Goal: Information Seeking & Learning: Learn about a topic

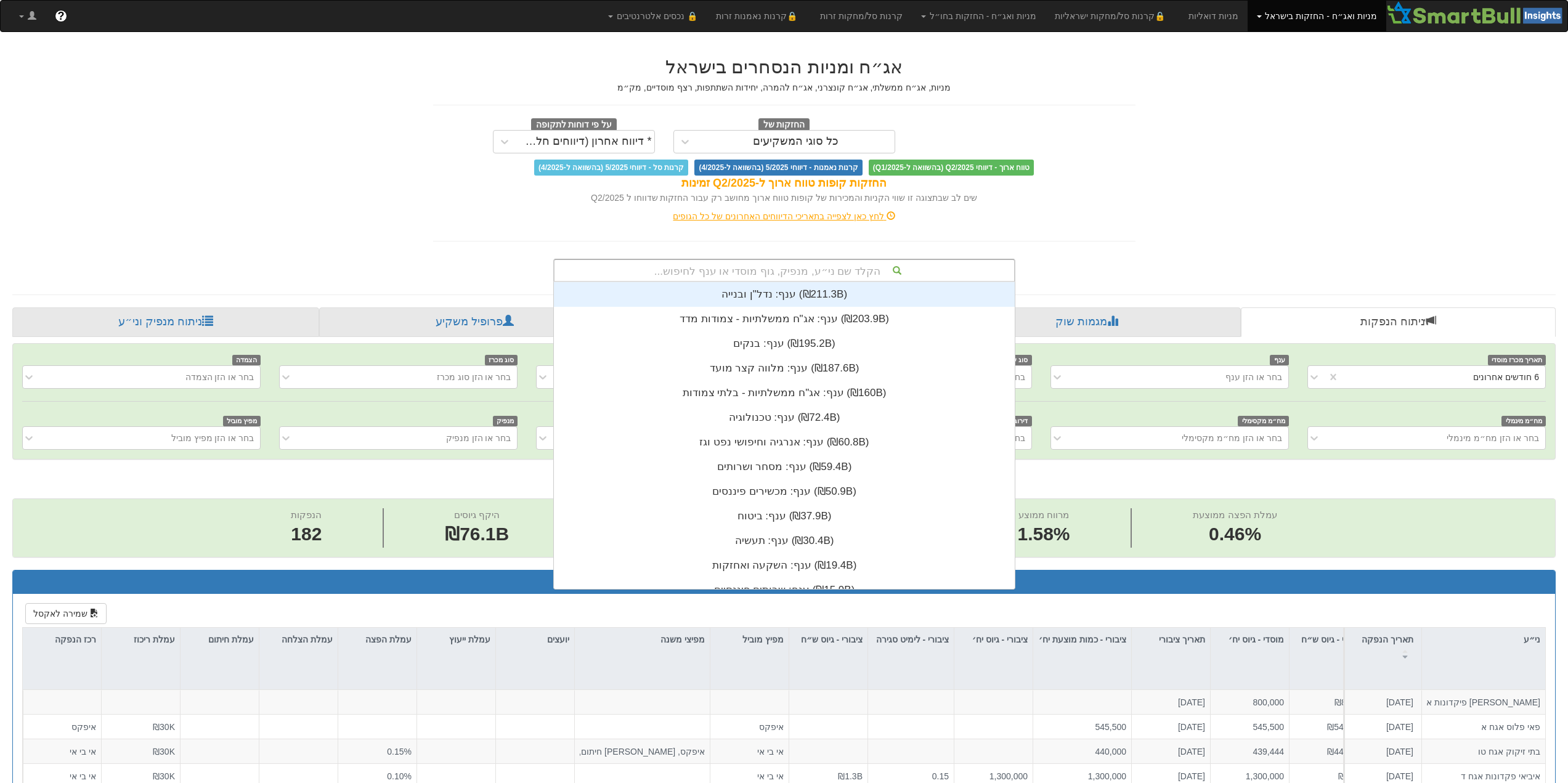
click at [859, 262] on div "הקלד שם ני״ע, מנפיק, גוף מוסדי או ענף לחיפוש..." at bounding box center [784, 270] width 459 height 21
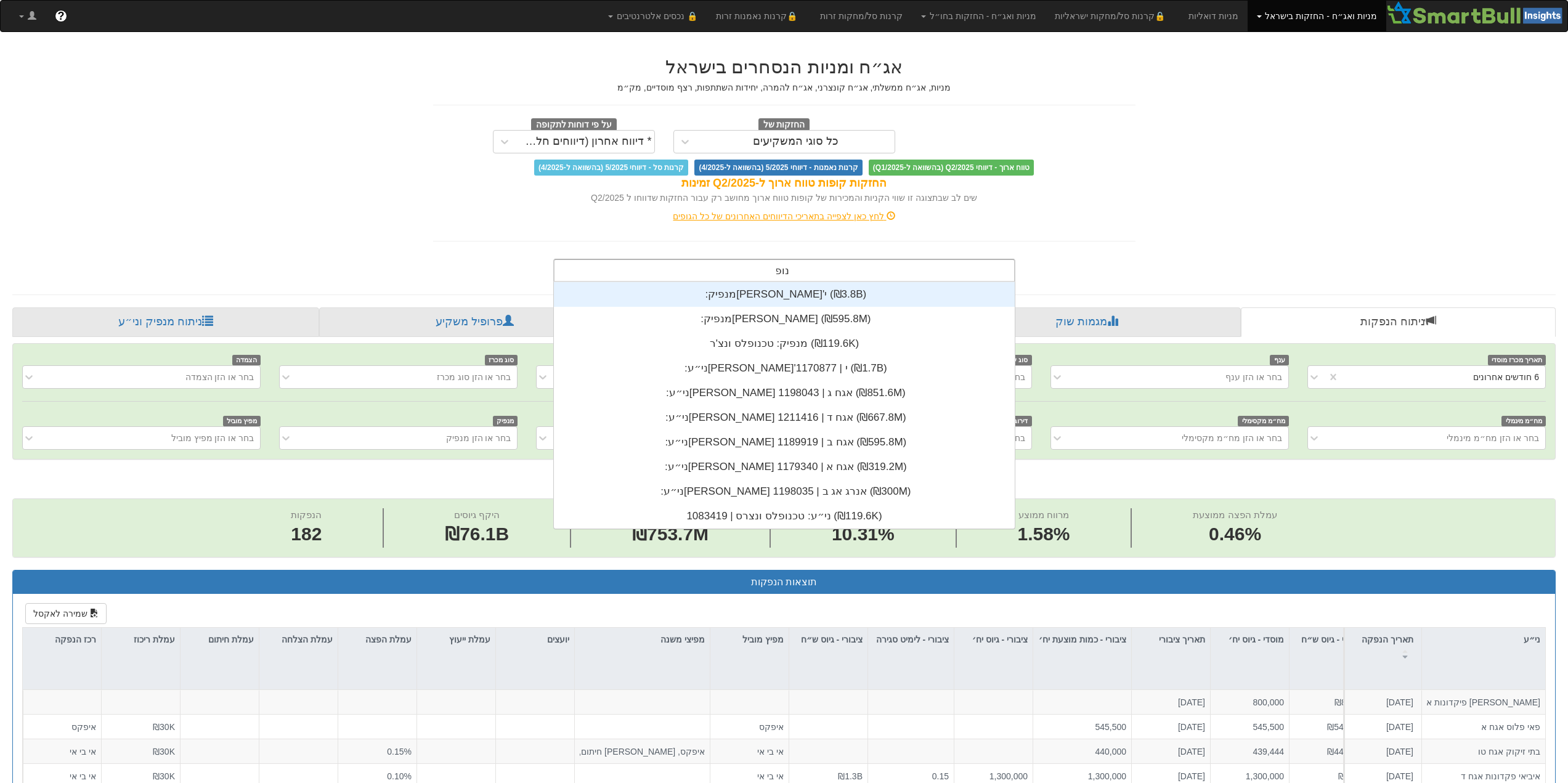
type input "[PERSON_NAME]"
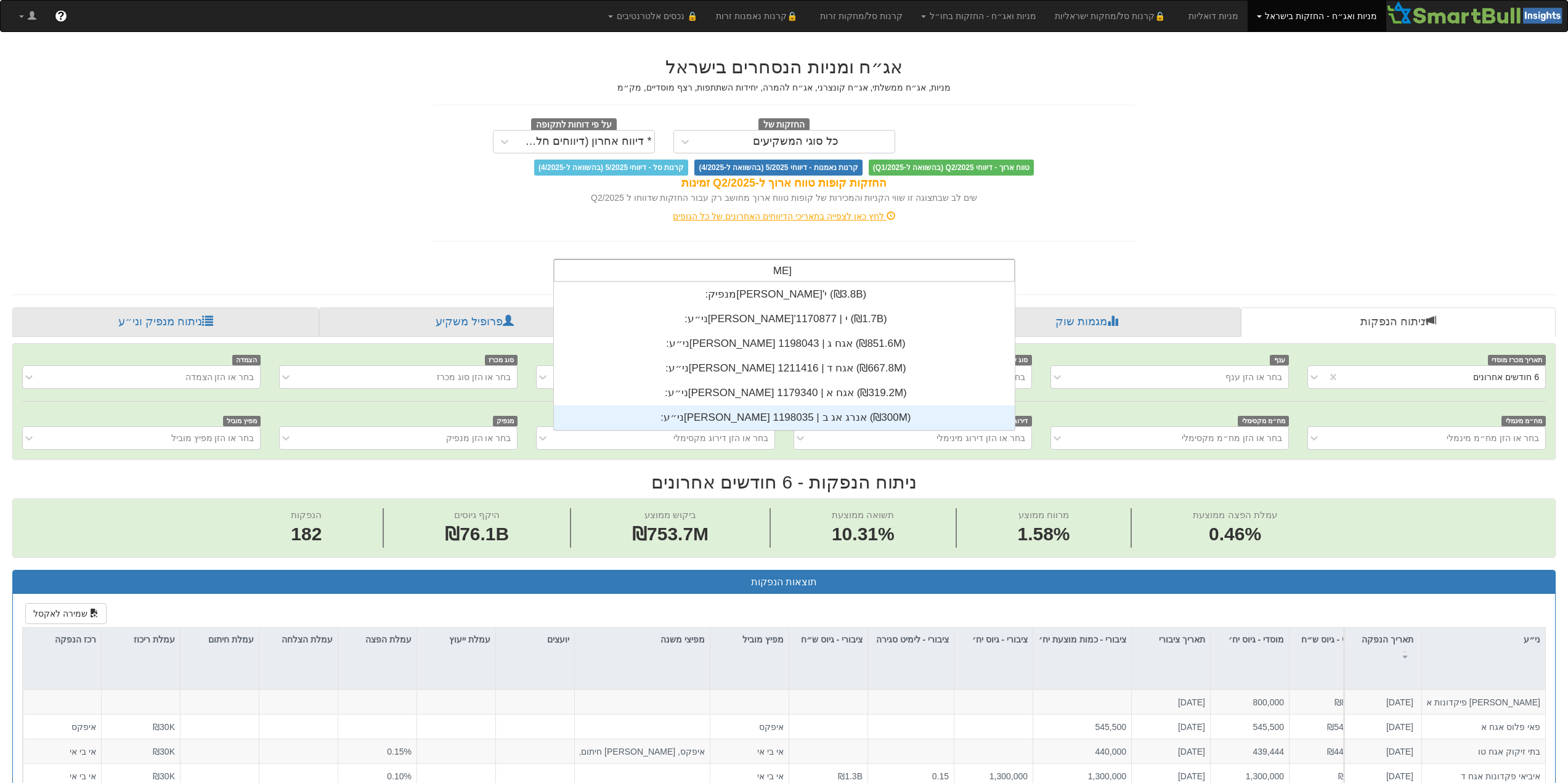
click at [794, 413] on div "ני״ע: ‏[PERSON_NAME] אנרג אג ב | 1198035 ‎(₪300M)‎" at bounding box center [784, 418] width 461 height 25
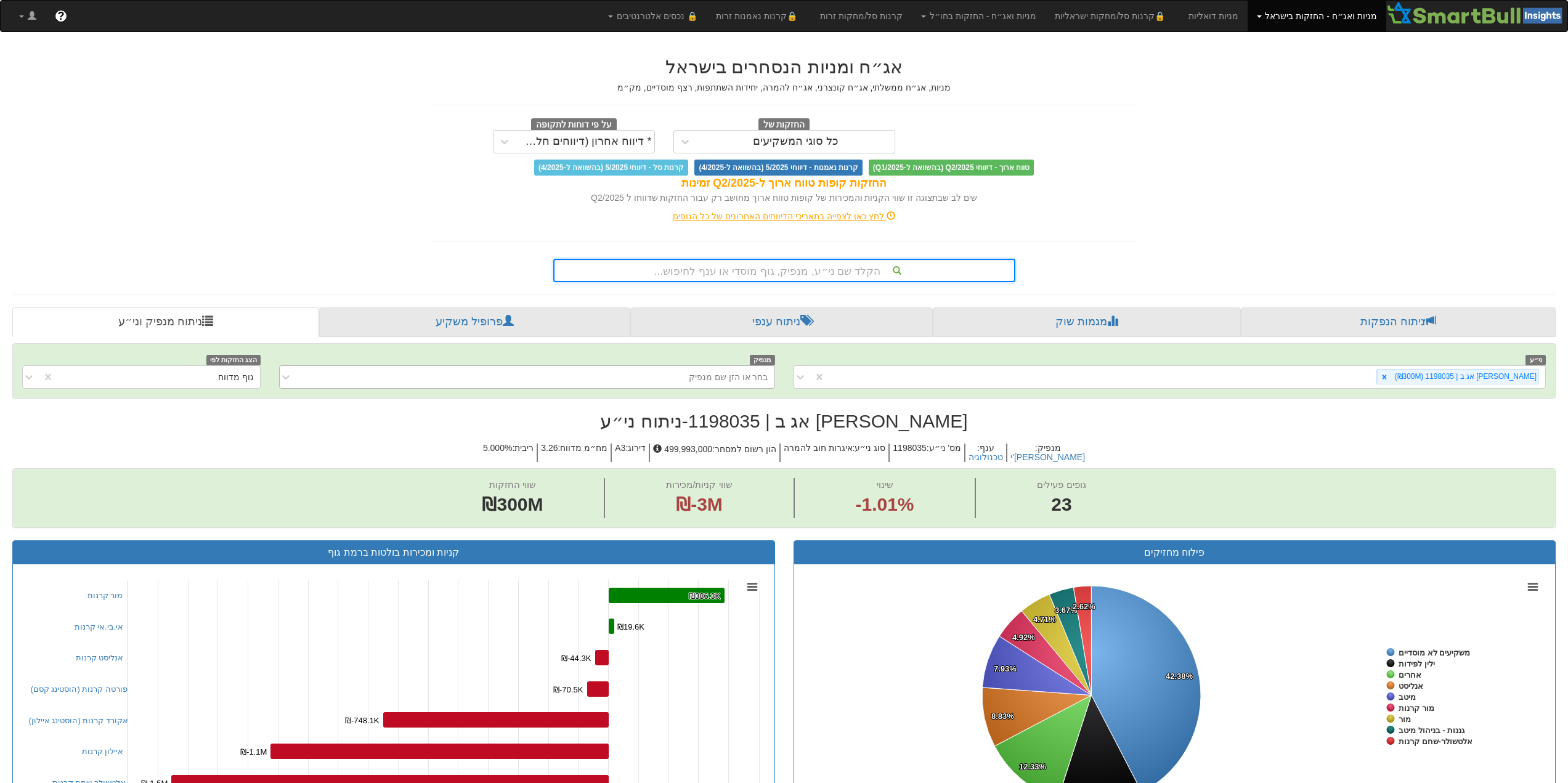
click at [673, 379] on div "בחר או הזן שם מנפיק" at bounding box center [536, 377] width 475 height 20
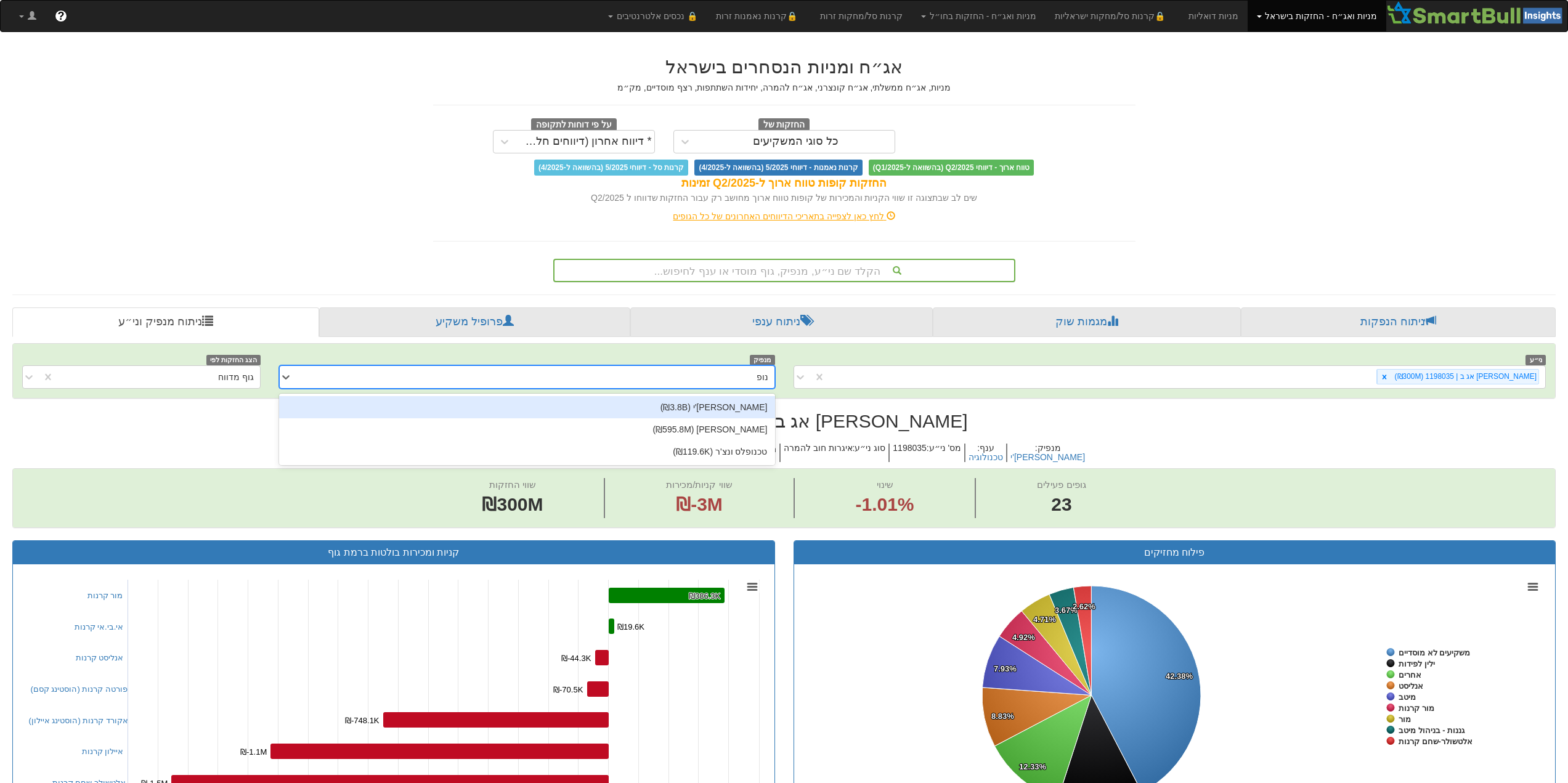
type input "[PERSON_NAME]"
click at [742, 406] on div "[PERSON_NAME]'י (₪3.8B)" at bounding box center [526, 407] width 496 height 22
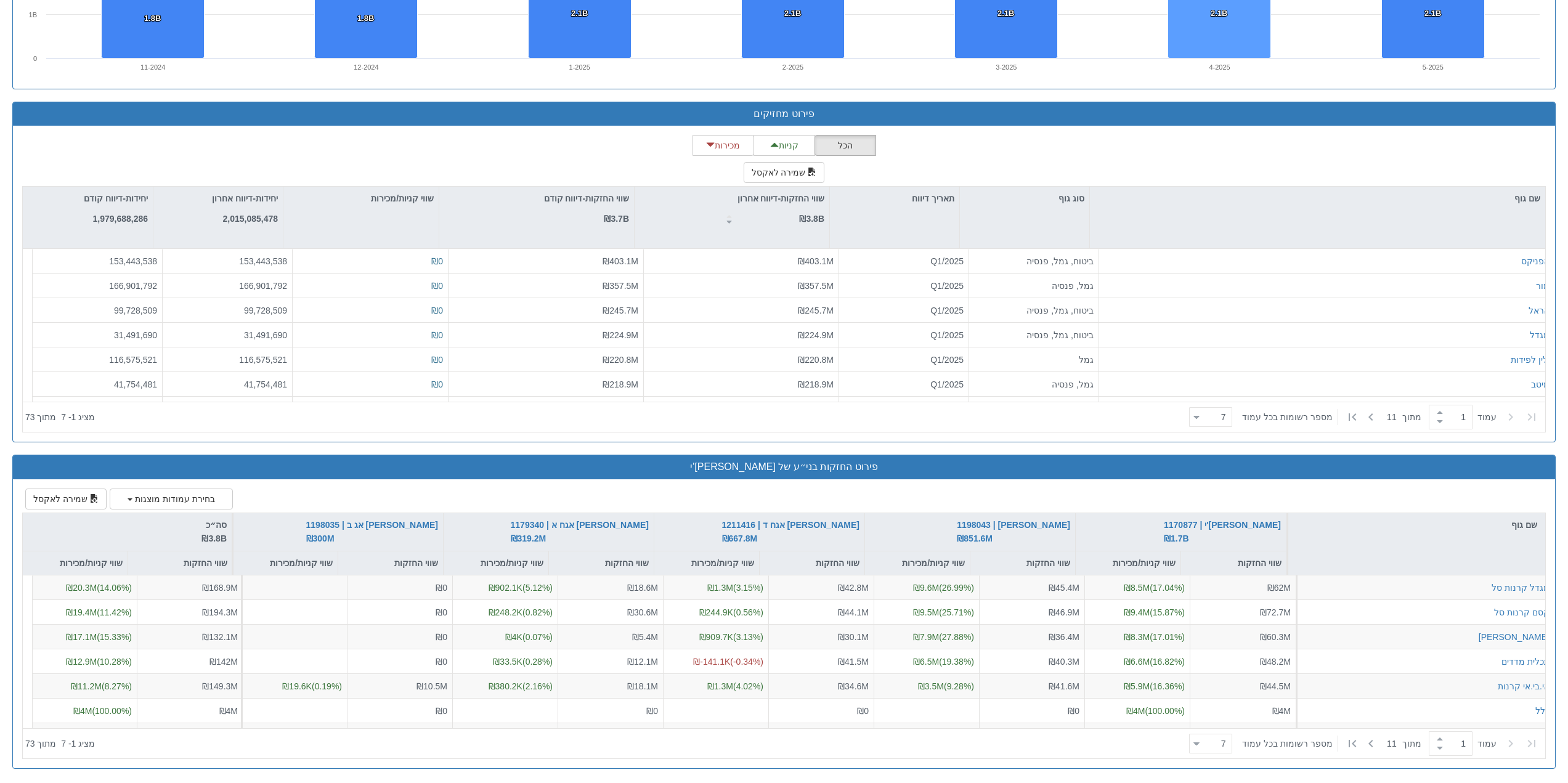
scroll to position [1463, 0]
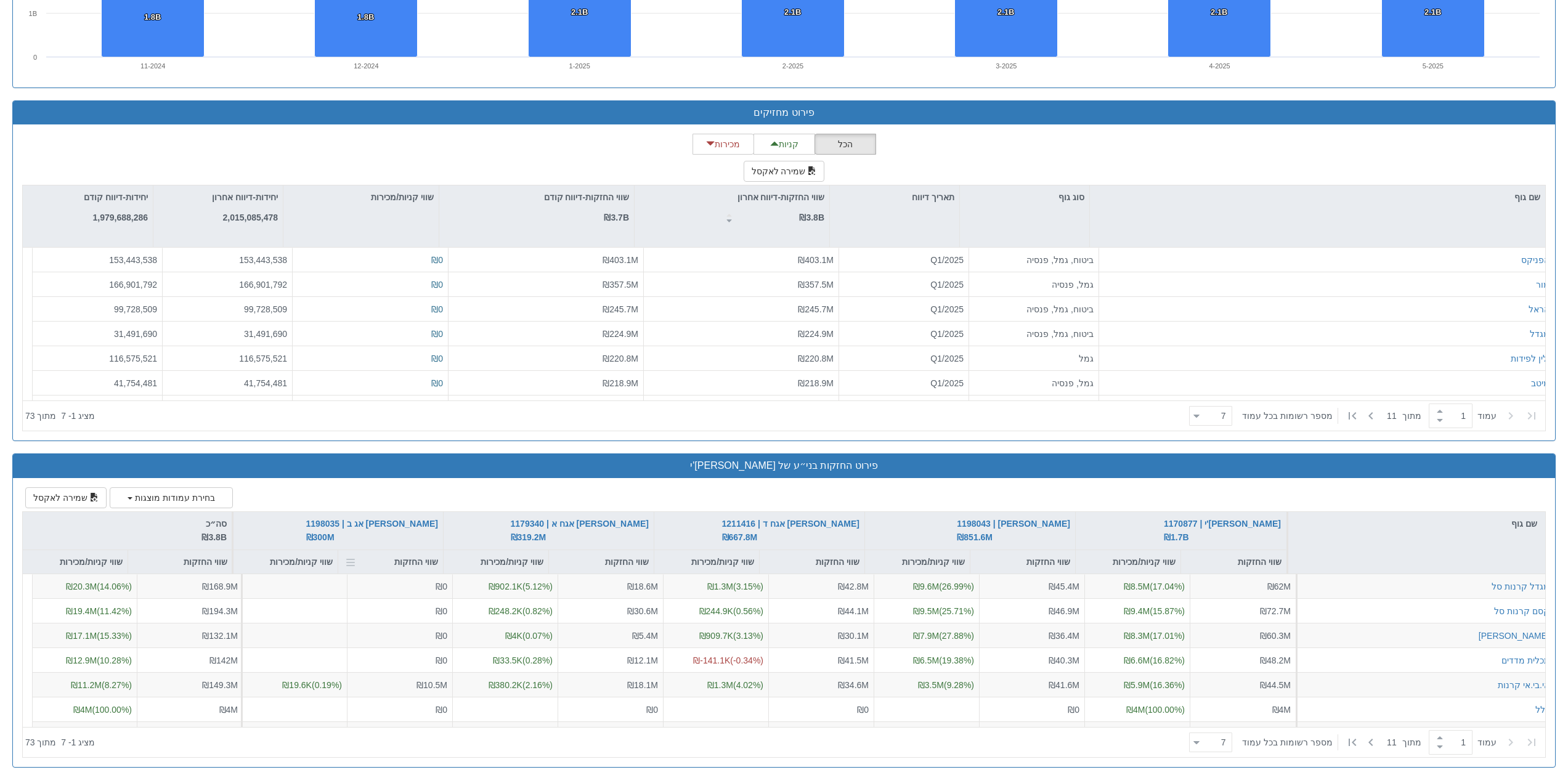
click at [354, 562] on div at bounding box center [350, 562] width 12 height 23
click at [341, 611] on td "‏מיין בסדר יורד" at bounding box center [308, 609] width 116 height 20
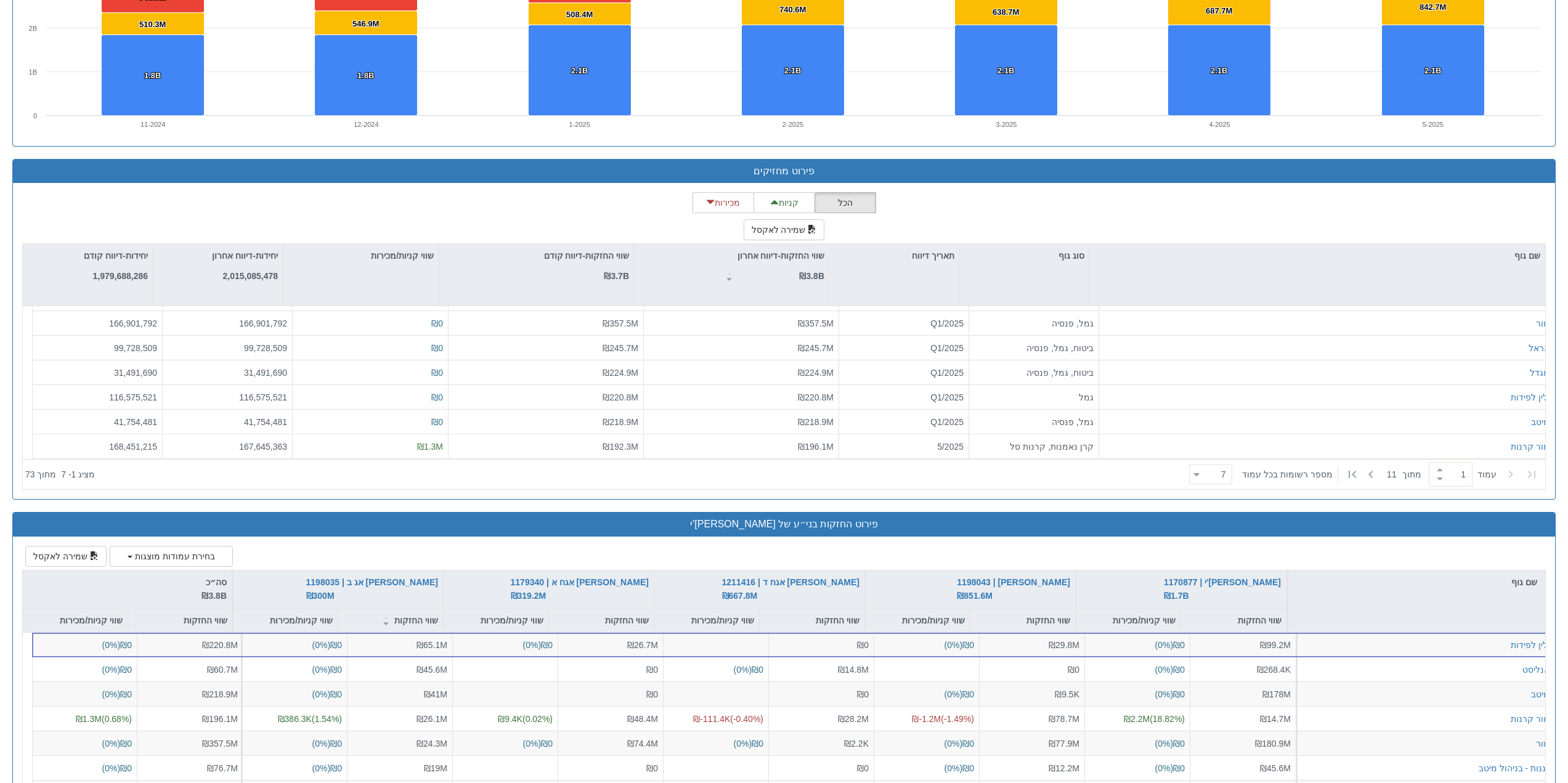
scroll to position [1463, 0]
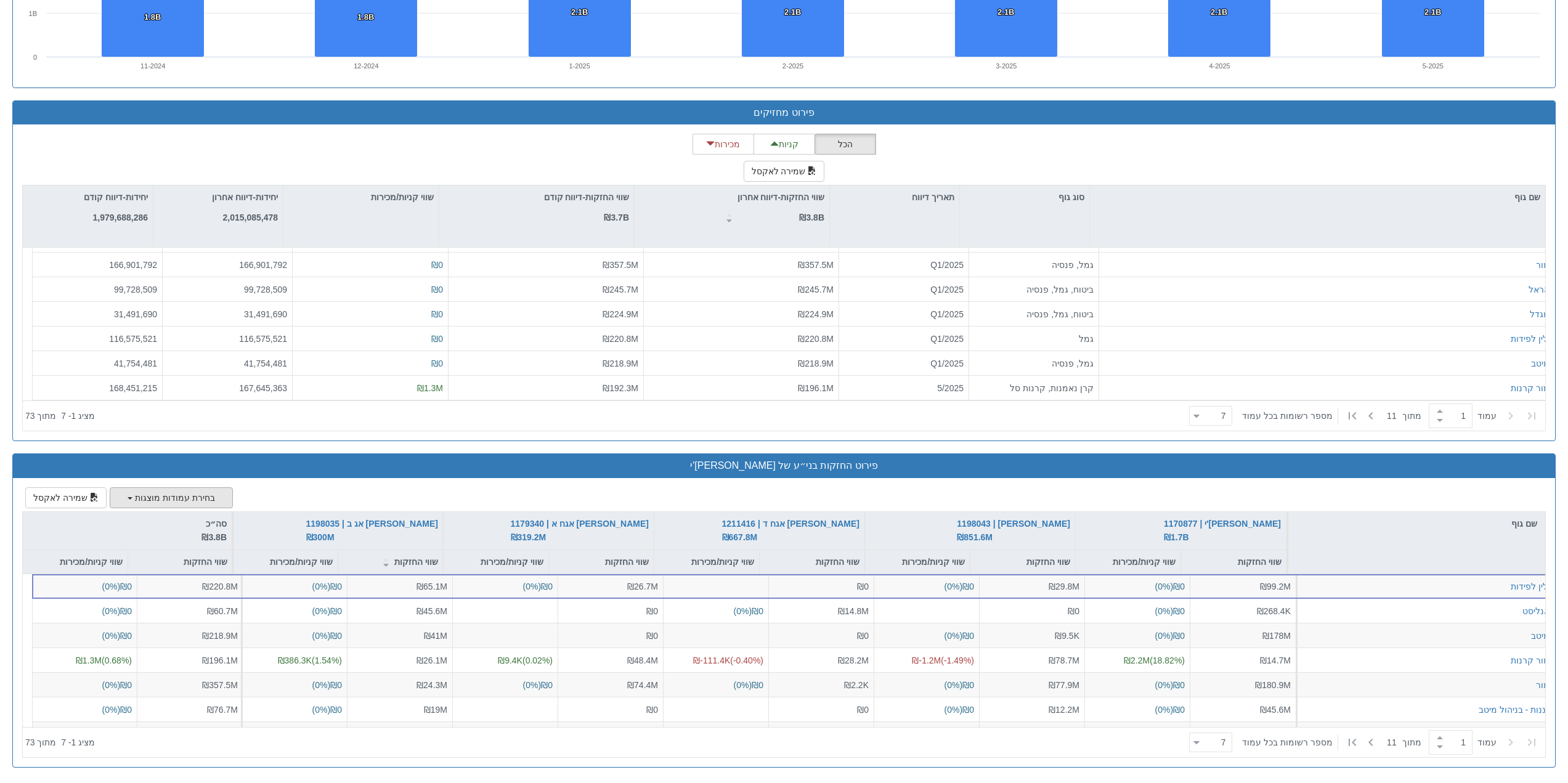
click at [122, 503] on button "בחירת עמודות מוצגות" at bounding box center [171, 497] width 123 height 21
click at [198, 552] on div at bounding box center [202, 551] width 35 height 17
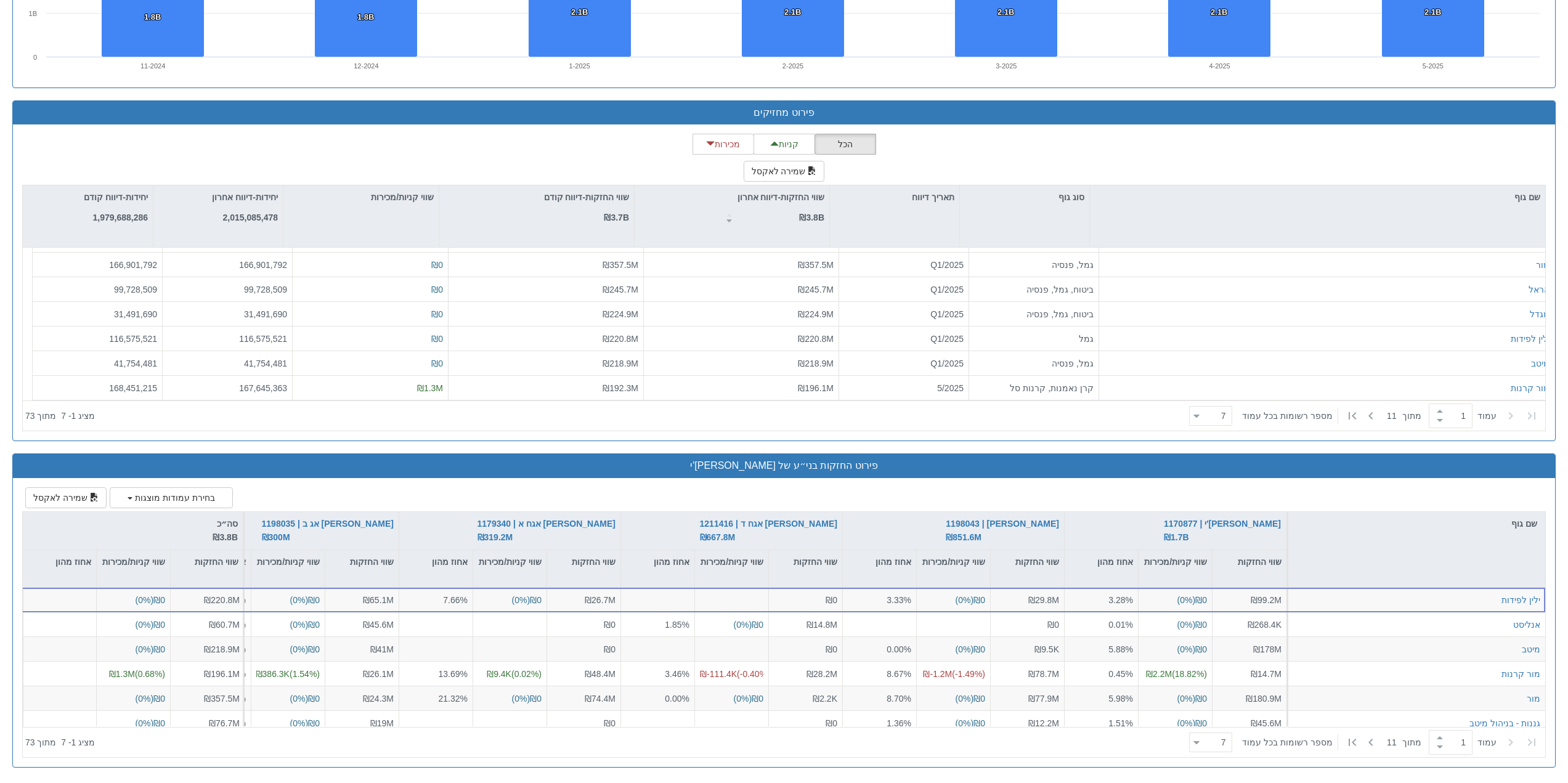
scroll to position [0, 67]
click at [181, 504] on button "בחירת עמודות מוצגות" at bounding box center [171, 497] width 123 height 21
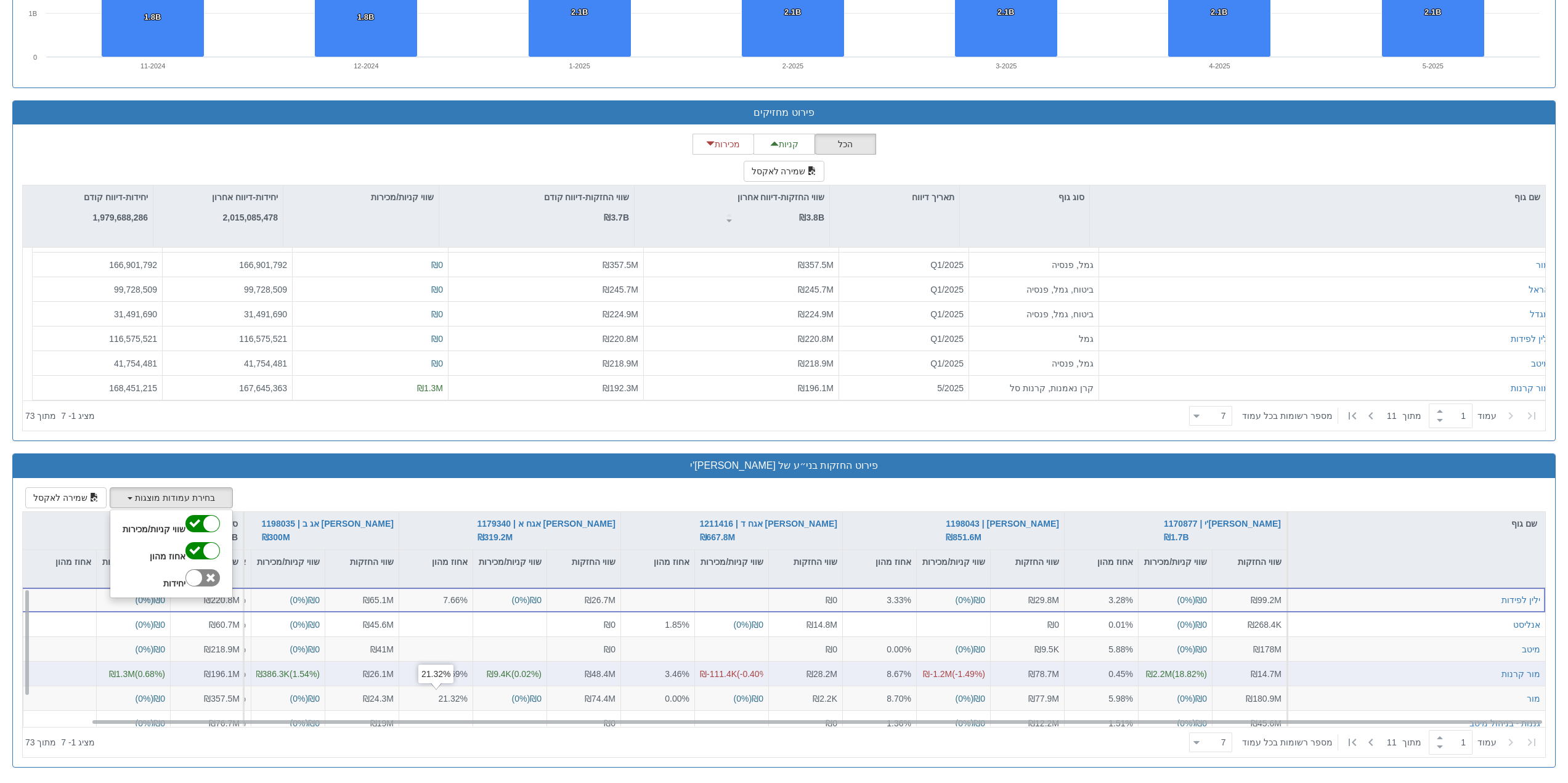
click at [472, 680] on div "13.69%" at bounding box center [436, 674] width 74 height 25
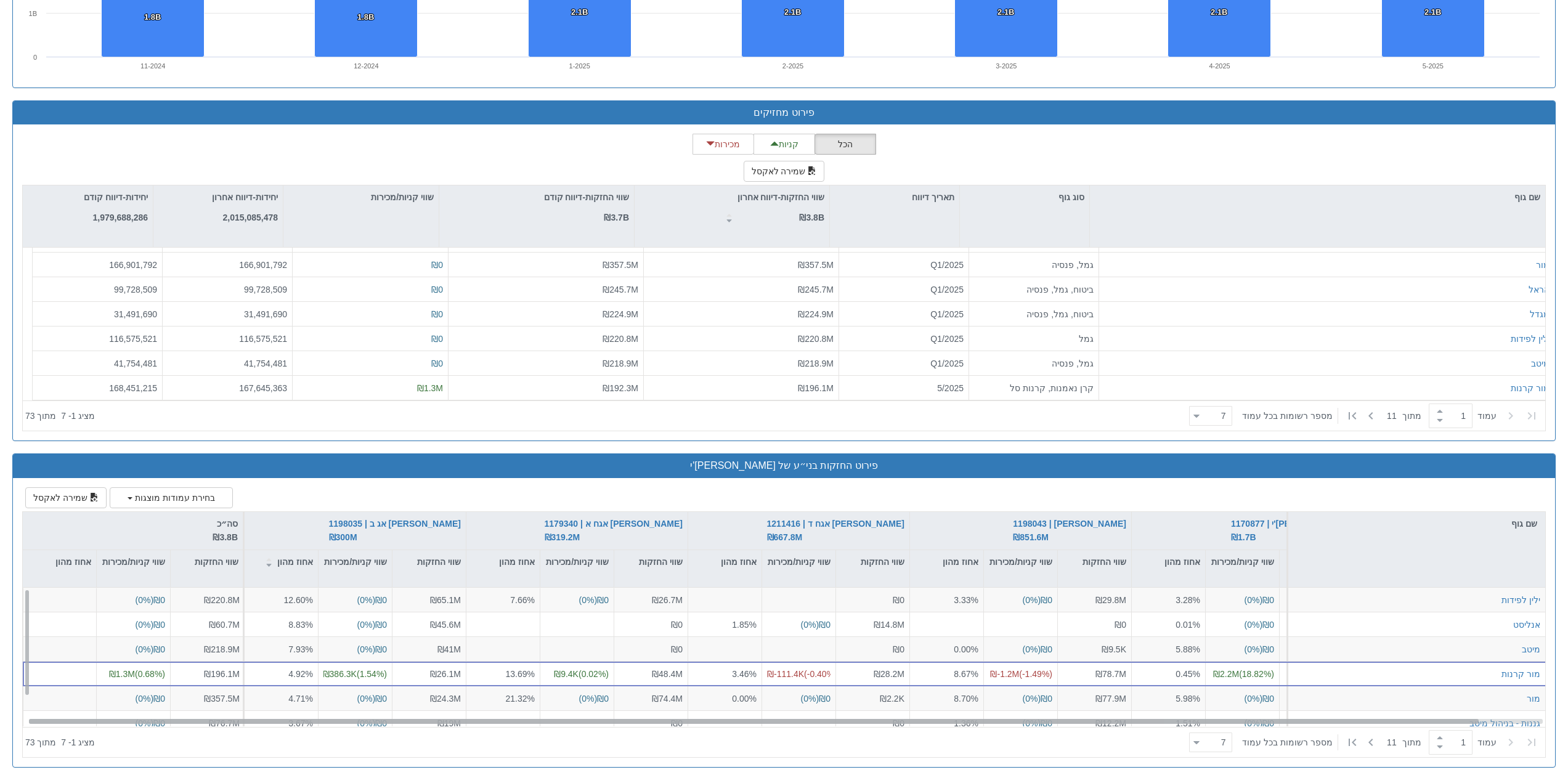
scroll to position [0, 0]
drag, startPoint x: 534, startPoint y: 722, endPoint x: 382, endPoint y: 719, distance: 152.0
click at [382, 719] on div at bounding box center [754, 722] width 1450 height 5
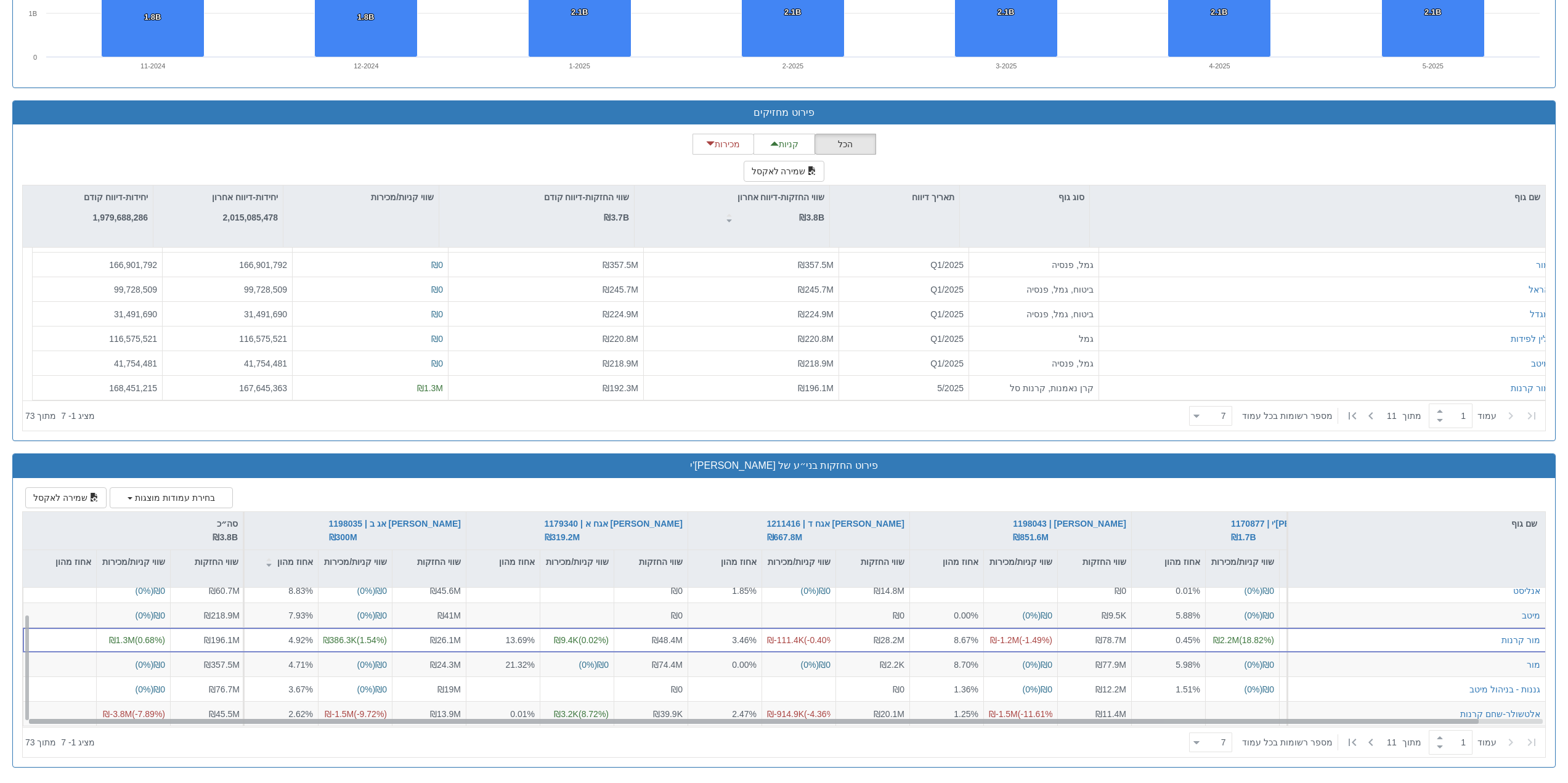
scroll to position [34, 67]
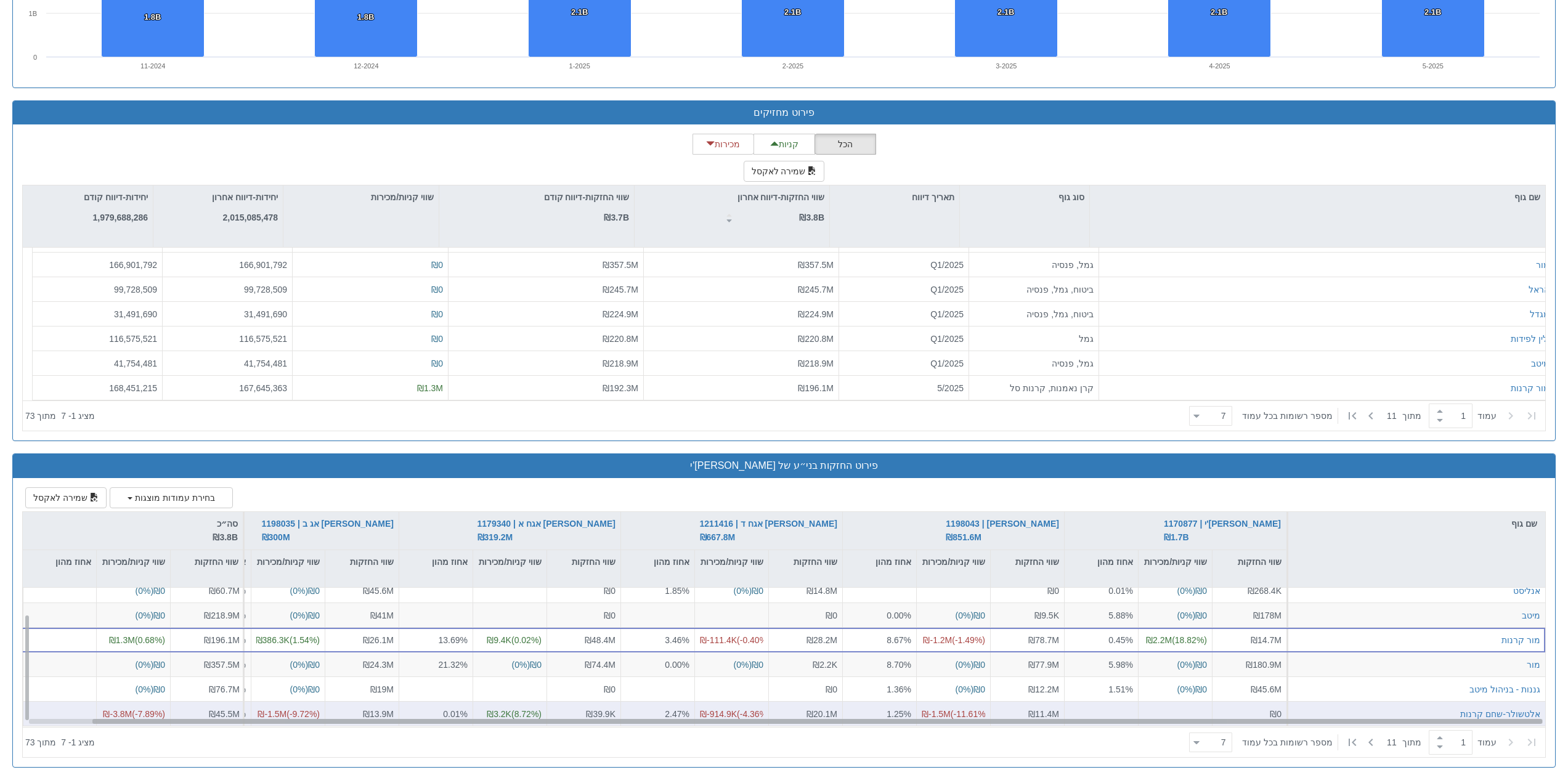
drag, startPoint x: 1178, startPoint y: 719, endPoint x: 1387, endPoint y: 708, distance: 209.3
click at [1387, 708] on div "[PERSON_NAME] ₪99.2M ₪0 ( 0 %) 3.28% ₪29.8M ₪0 ( 0 %) 3.33% ₪0 ₪26.7M ₪0 ( 0 %)…" at bounding box center [784, 657] width 1523 height 138
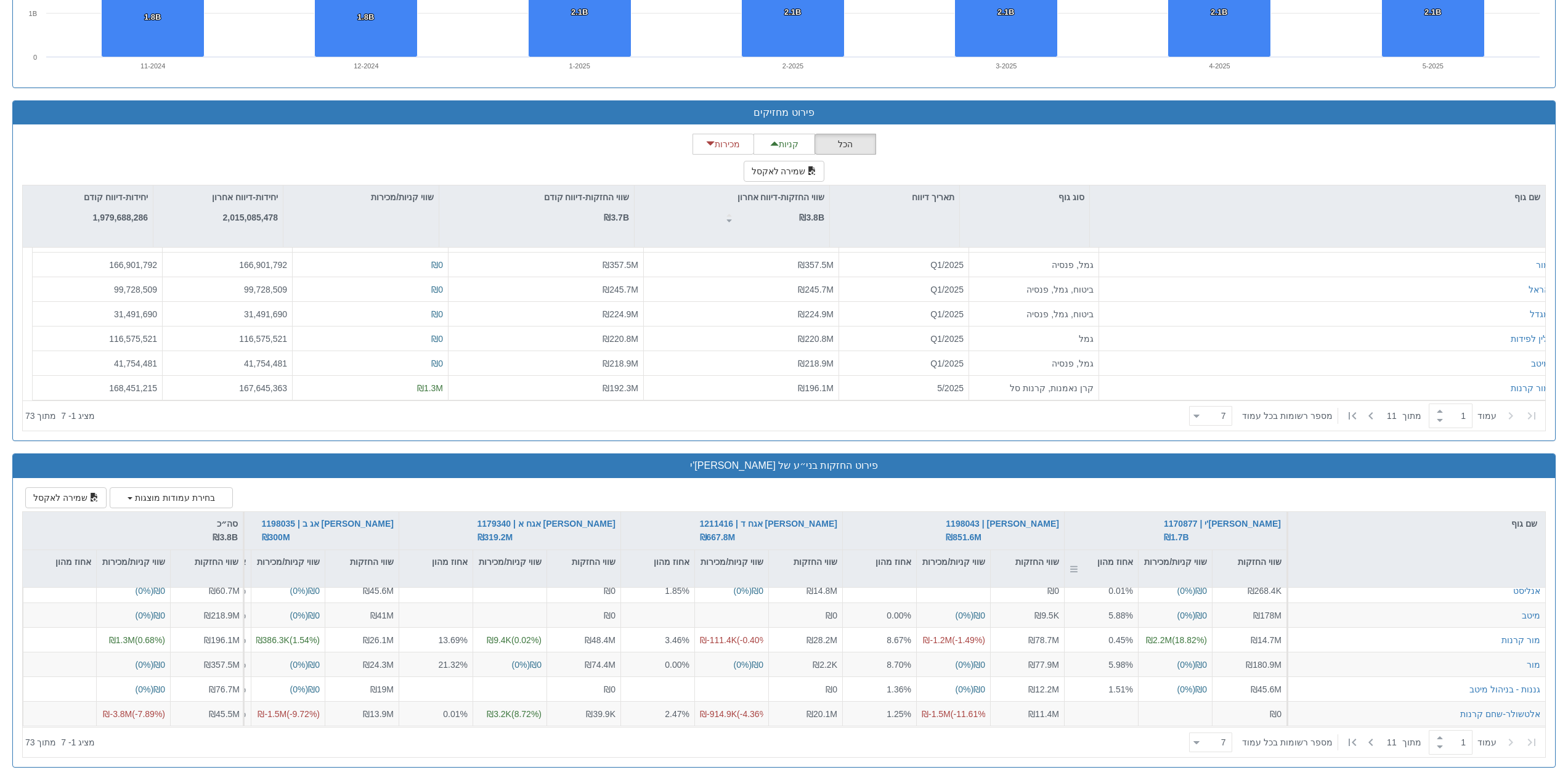
click at [1122, 560] on div "אחוז מהון" at bounding box center [1101, 562] width 73 height 23
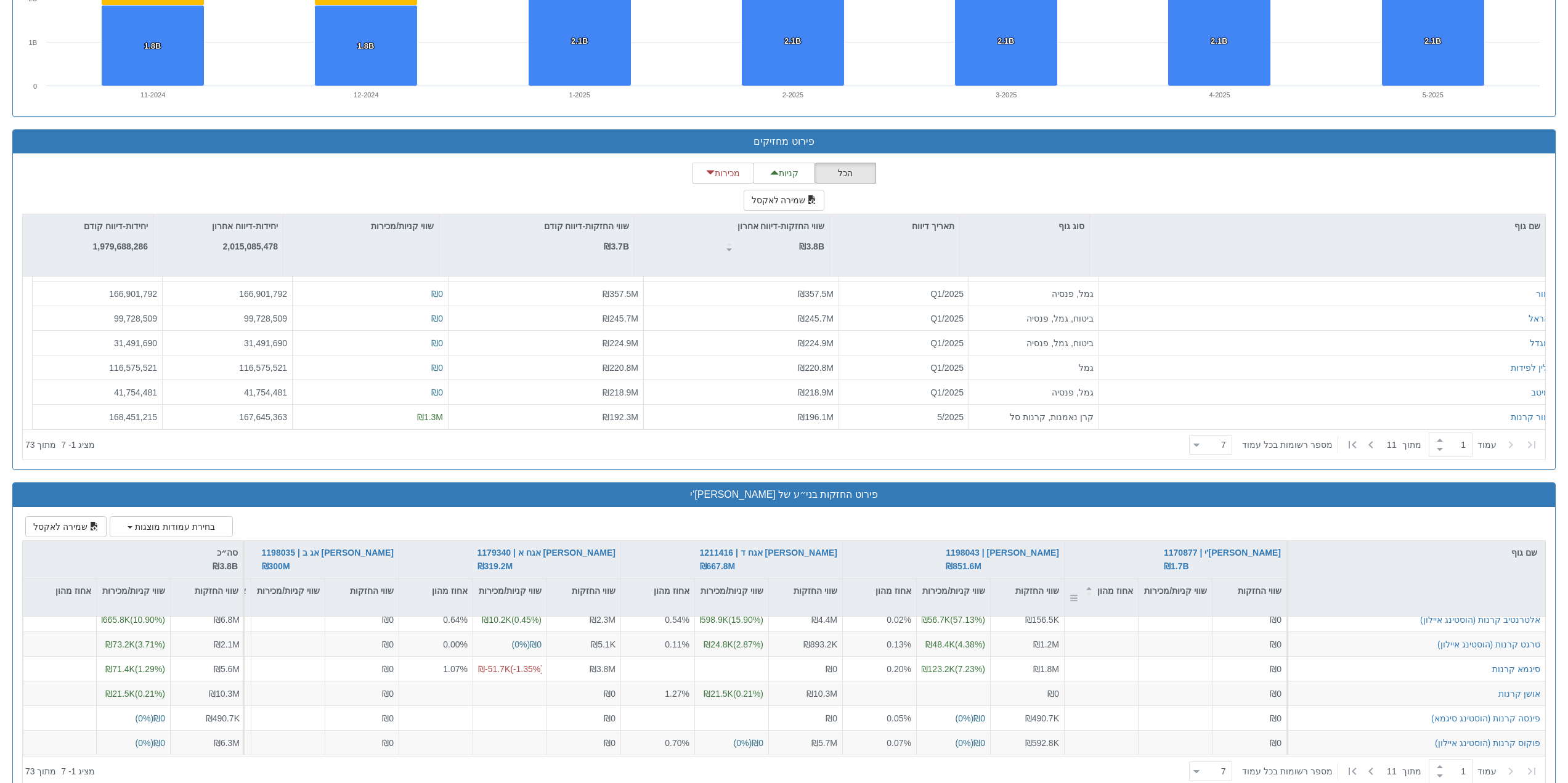
scroll to position [1463, 0]
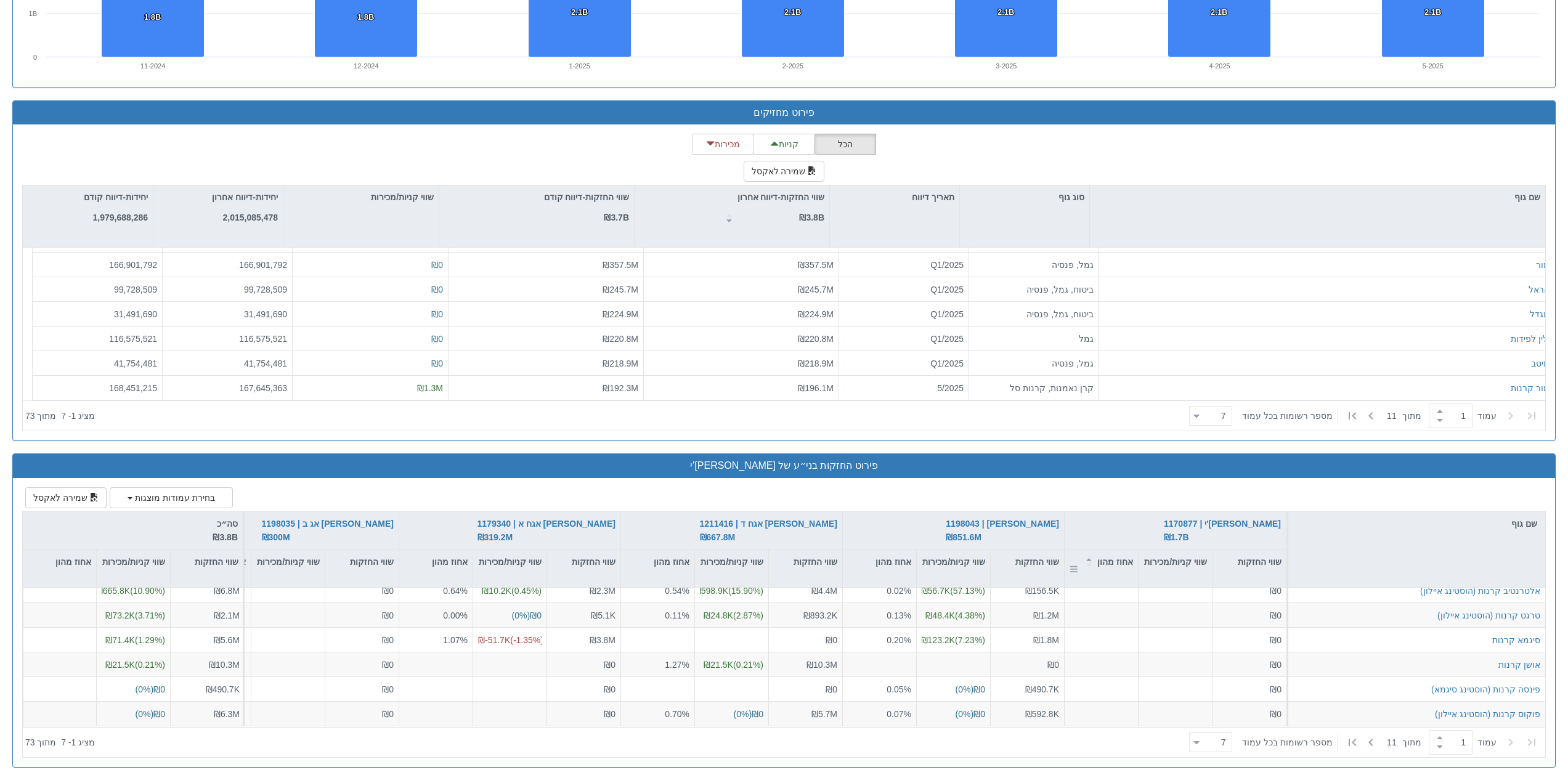
click at [1116, 562] on div "אחוז מהון" at bounding box center [1101, 562] width 73 height 23
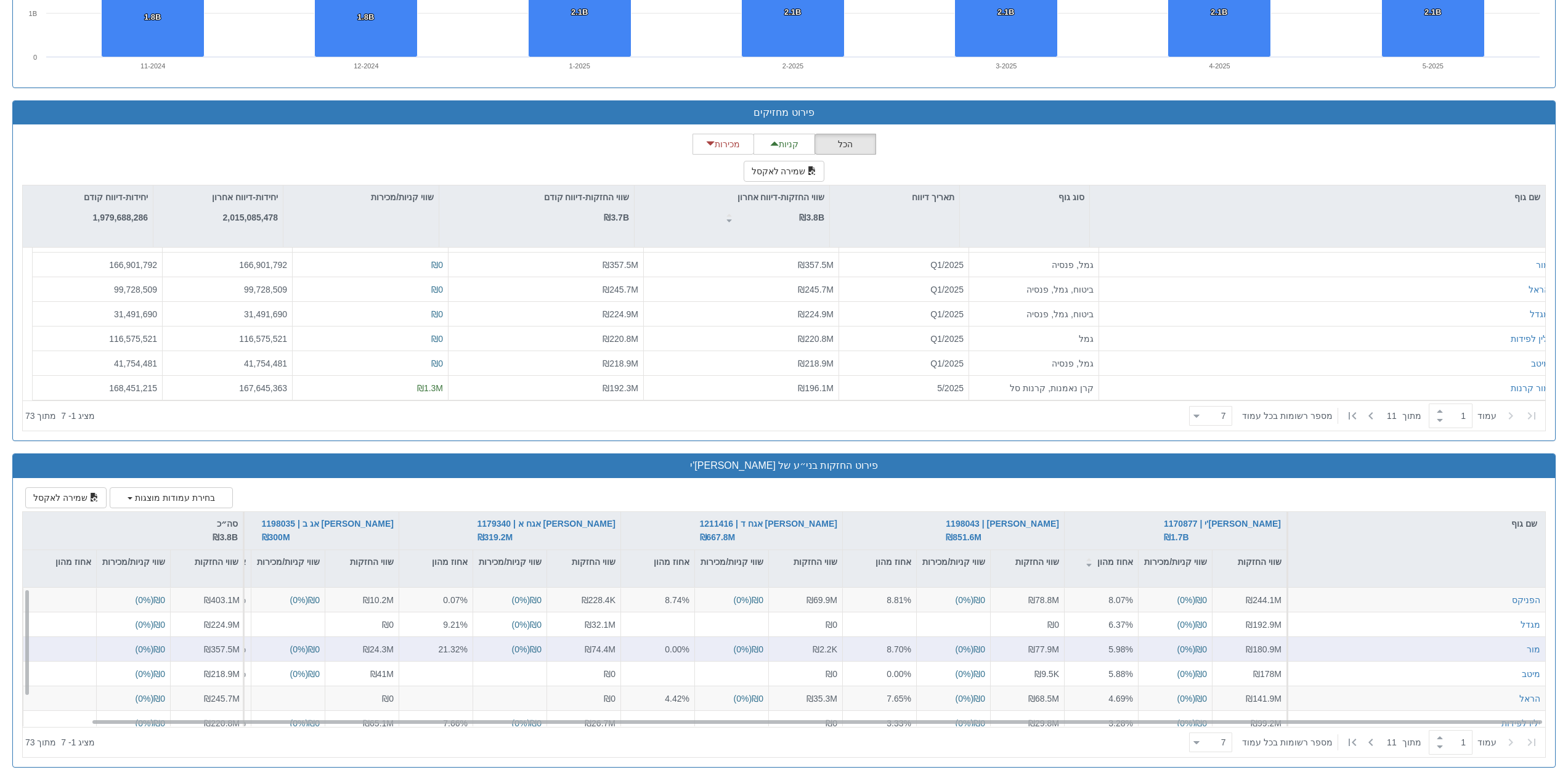
scroll to position [34, 67]
